Goal: Information Seeking & Learning: Check status

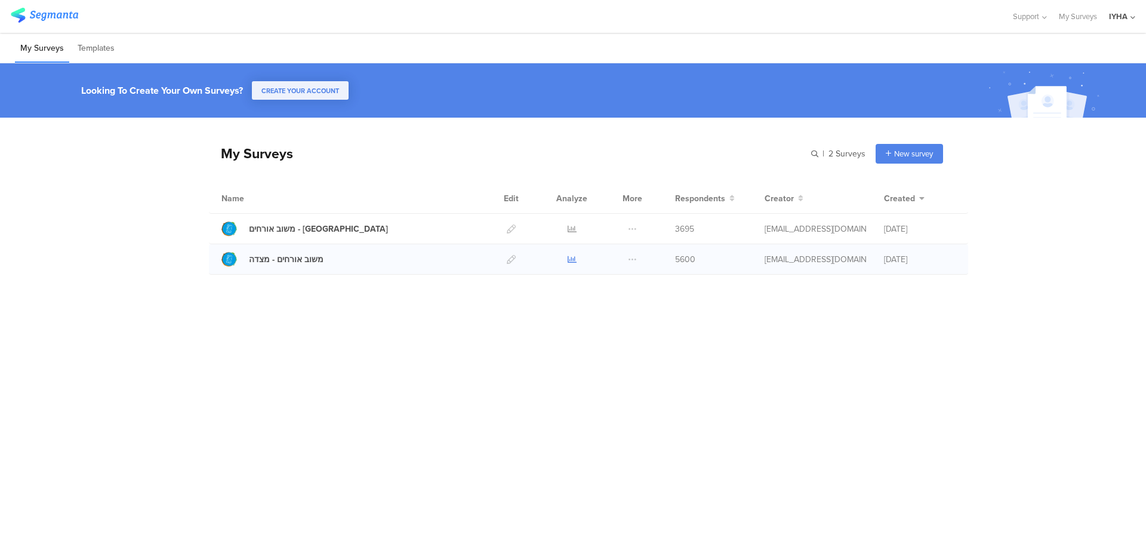
click at [570, 257] on icon at bounding box center [572, 259] width 9 height 9
click at [568, 230] on icon at bounding box center [572, 229] width 9 height 9
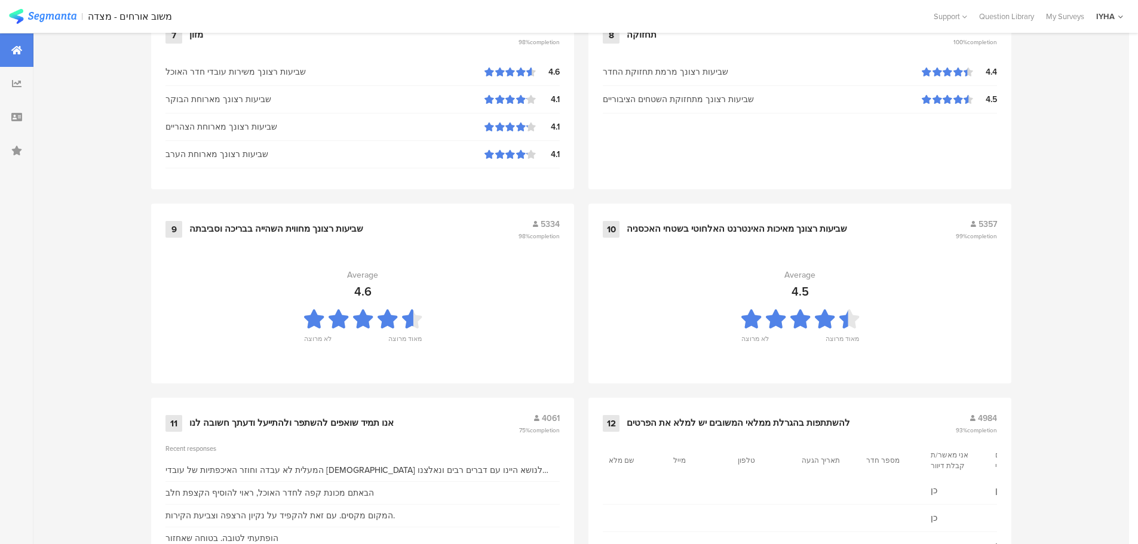
scroll to position [1164, 0]
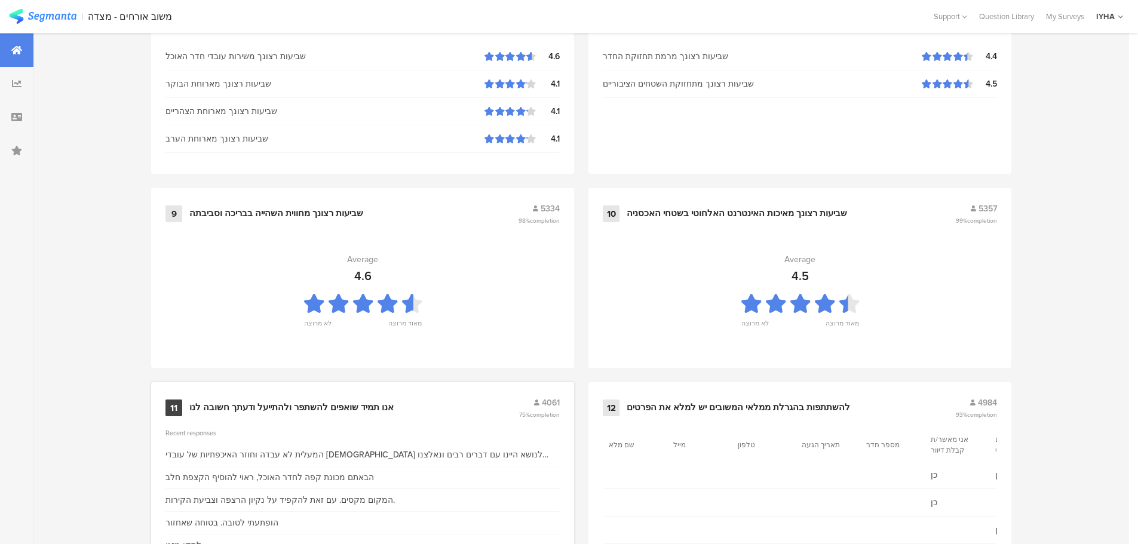
click at [360, 454] on div "המעלית לא עבדה וחוזר האיכפתיות של עובדי [DEMOGRAPHIC_DATA] לנושא היינו עם דברים…" at bounding box center [362, 454] width 394 height 13
click at [319, 406] on div "אנו תמיד שואפים להשתפר ולהתייעל ודעתך חשובה לנו" at bounding box center [291, 408] width 204 height 12
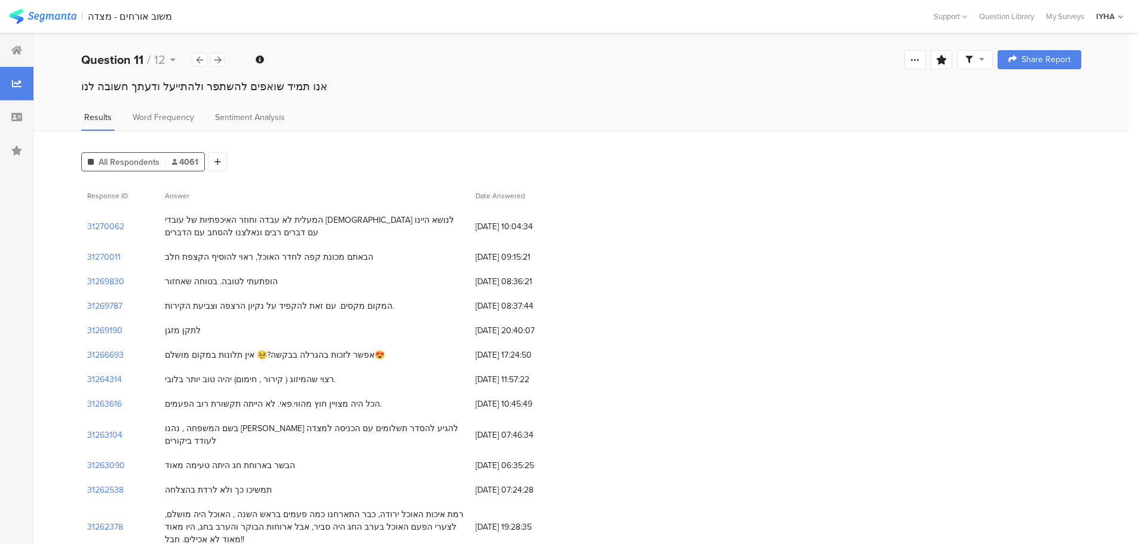
click at [114, 299] on div "31269787" at bounding box center [120, 306] width 78 height 24
click at [120, 303] on section "31269787" at bounding box center [104, 306] width 35 height 13
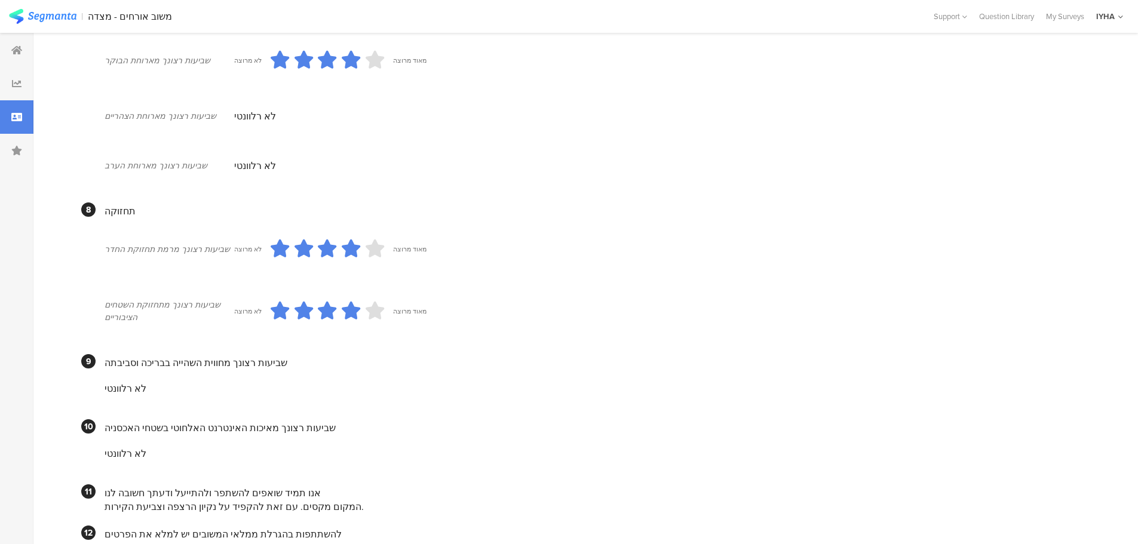
scroll to position [967, 0]
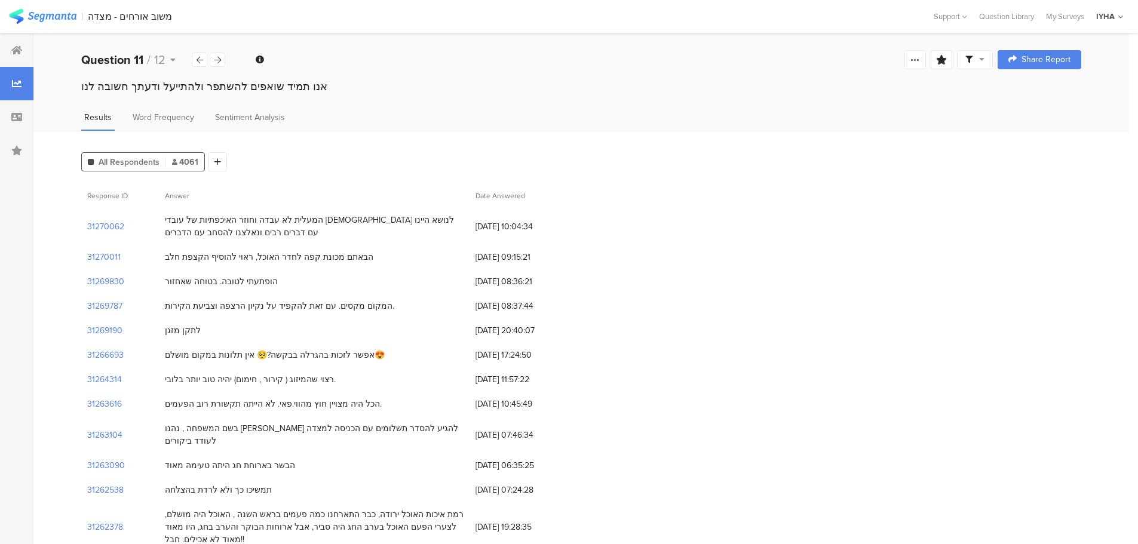
scroll to position [15, 0]
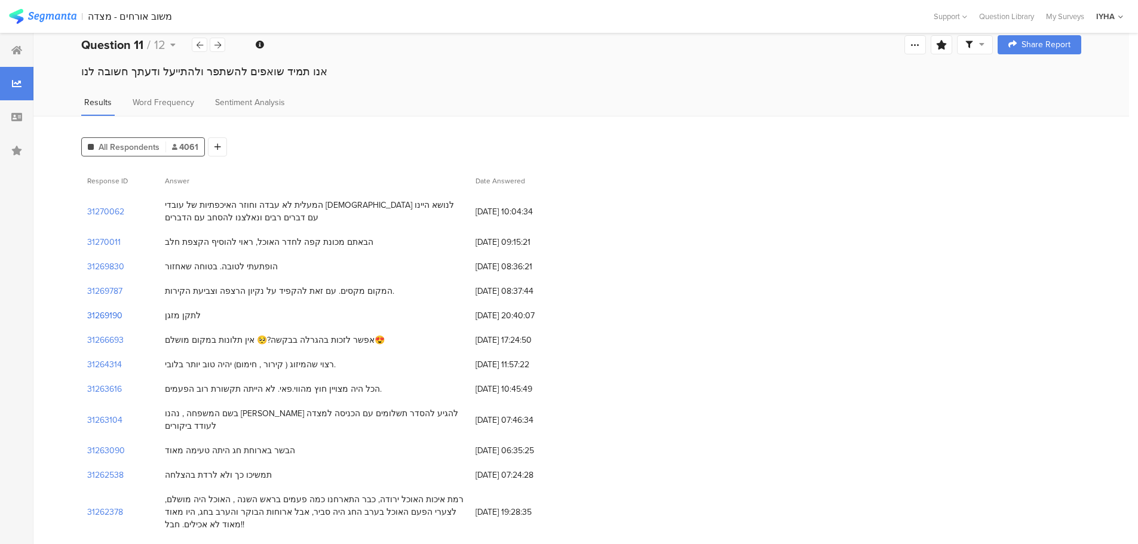
click at [106, 316] on section "31269190" at bounding box center [104, 315] width 35 height 13
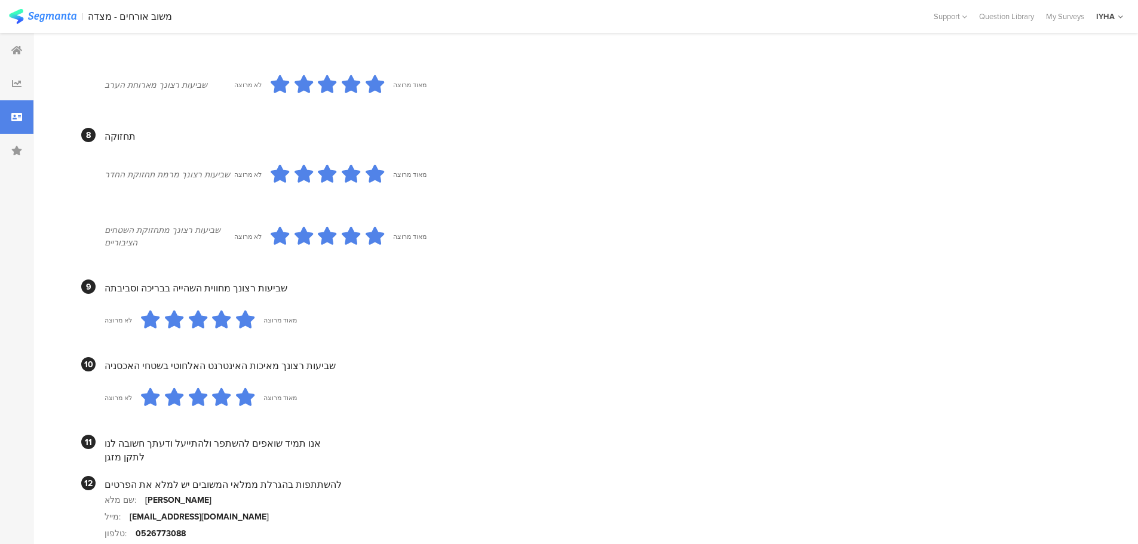
scroll to position [1034, 0]
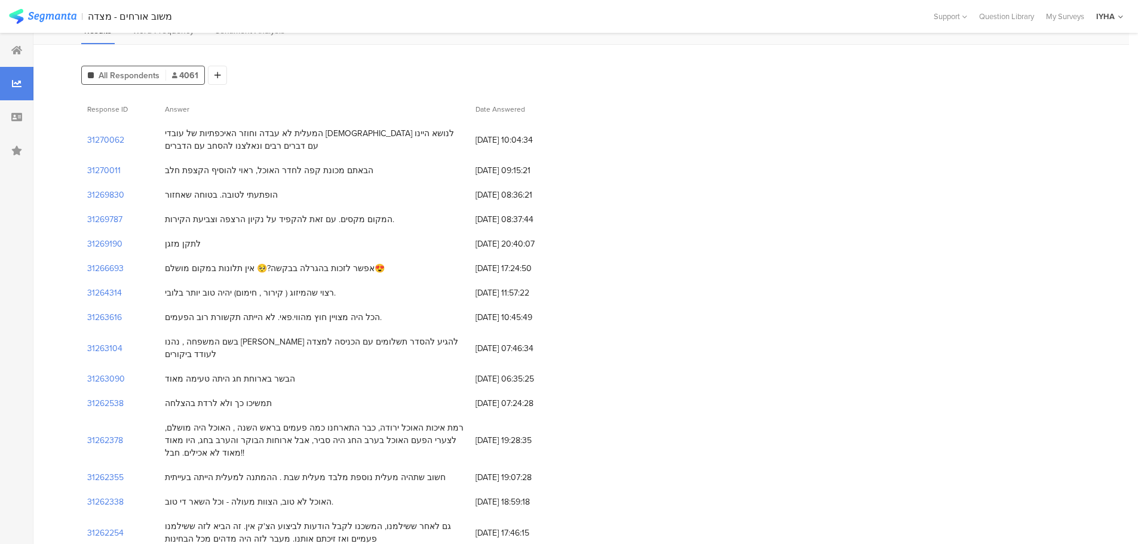
scroll to position [104, 0]
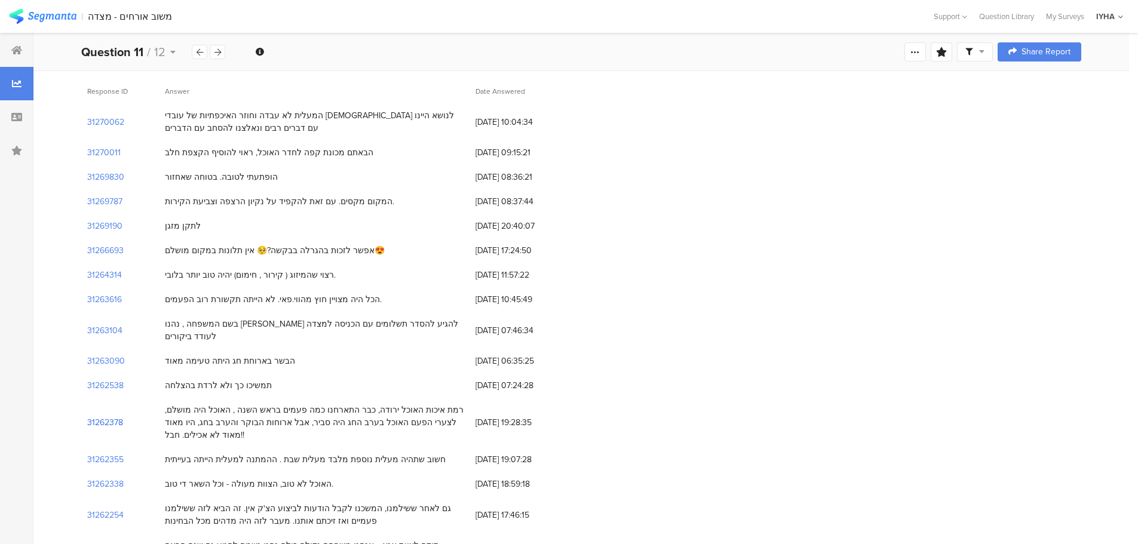
click at [122, 416] on section "31262378" at bounding box center [105, 422] width 36 height 13
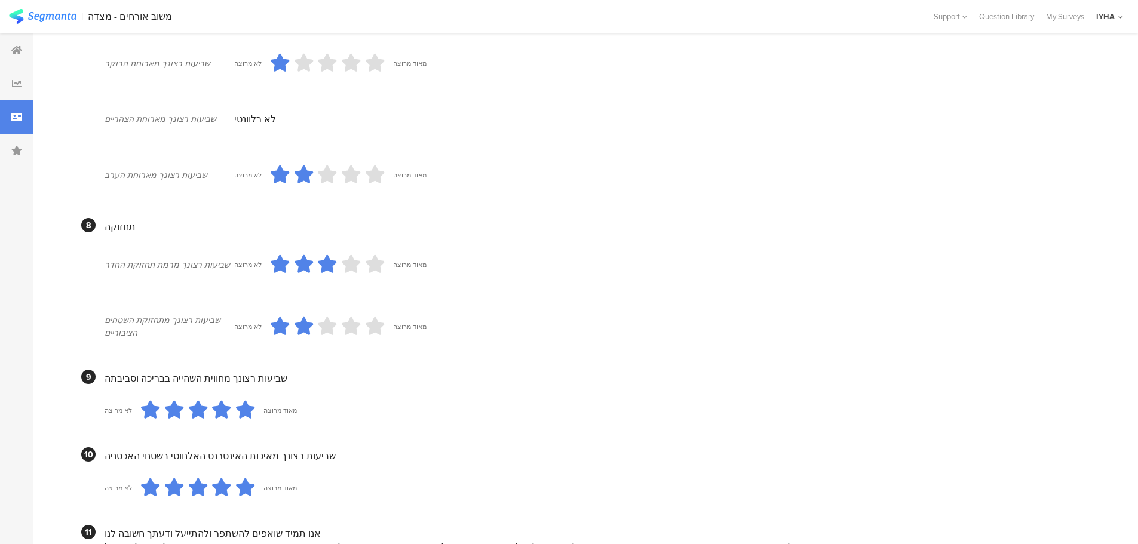
scroll to position [1004, 0]
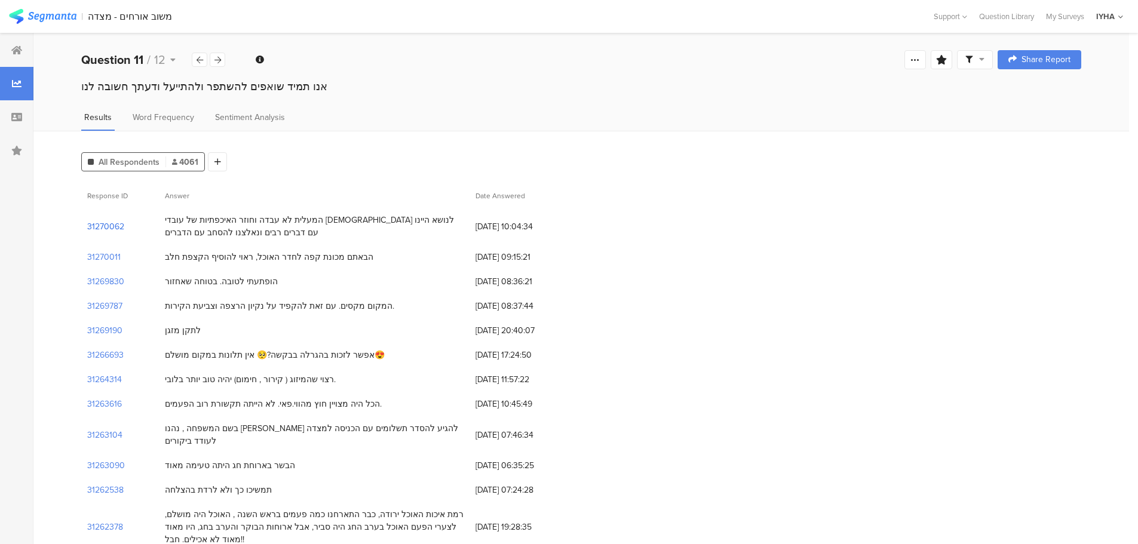
click at [110, 229] on section "31270062" at bounding box center [105, 226] width 37 height 13
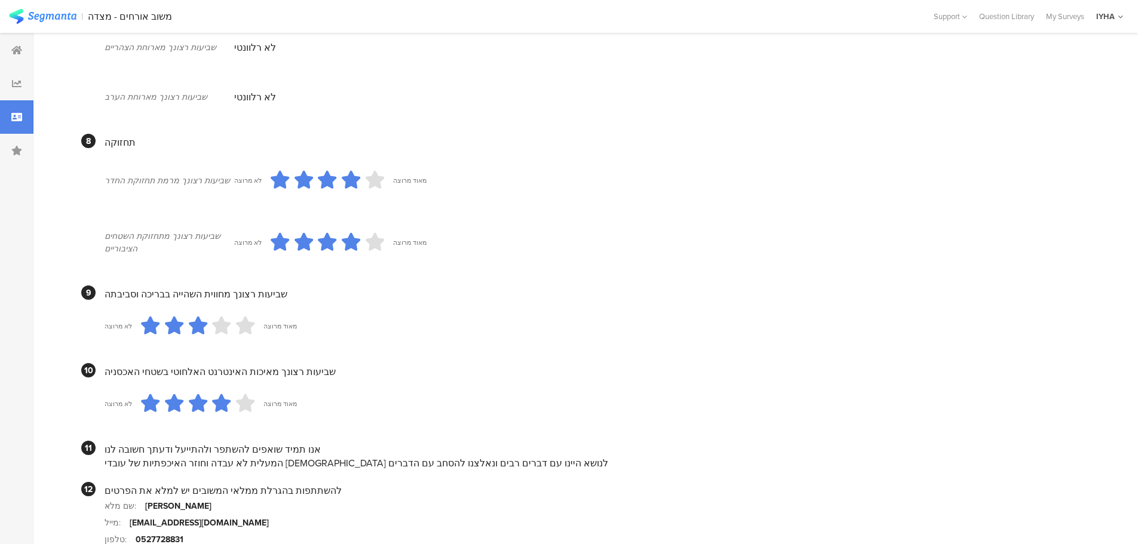
scroll to position [992, 0]
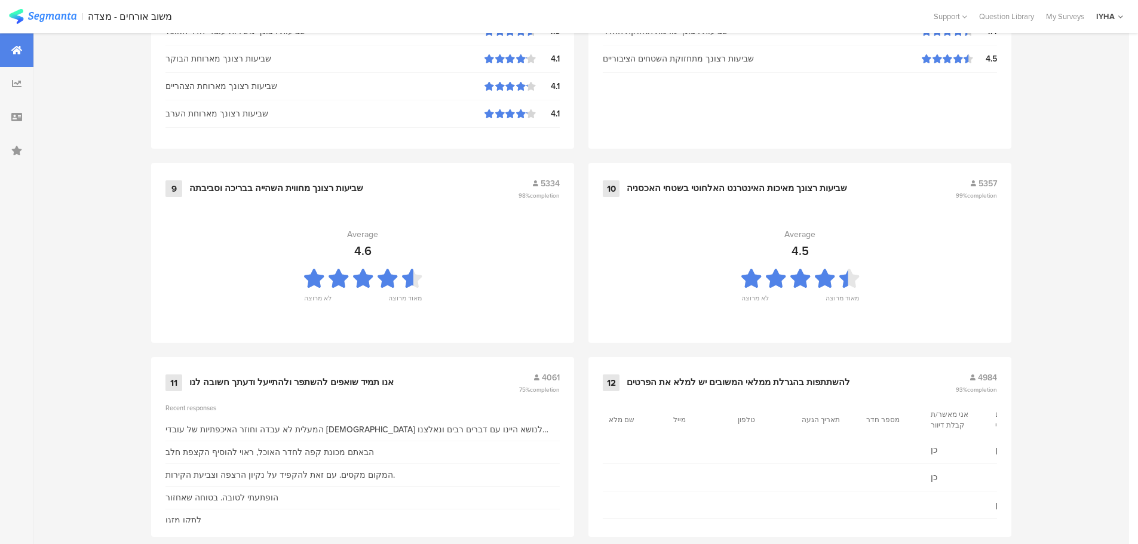
scroll to position [1207, 0]
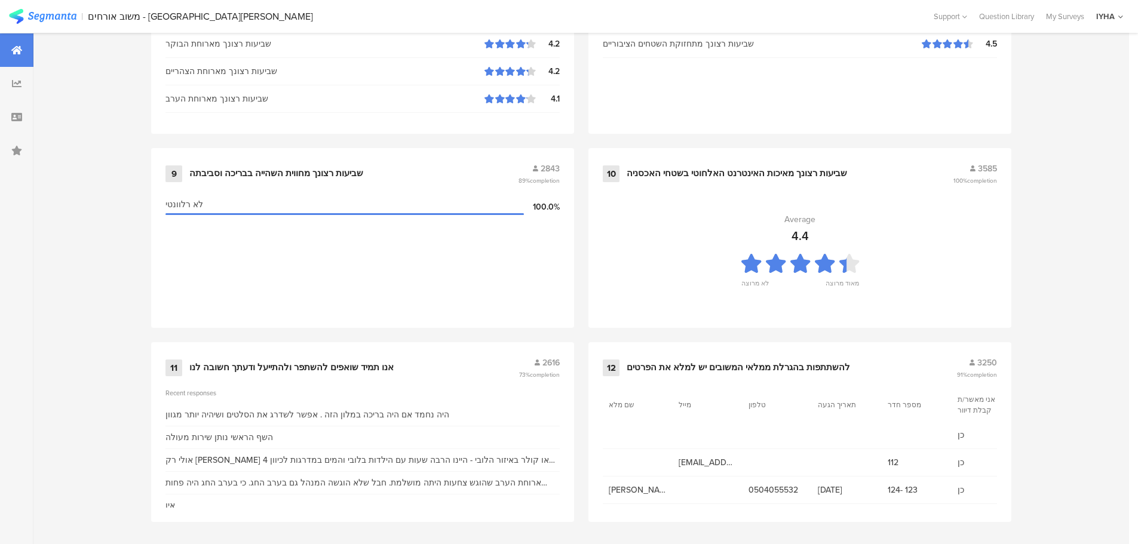
scroll to position [1207, 0]
